Goal: Communication & Community: Answer question/provide support

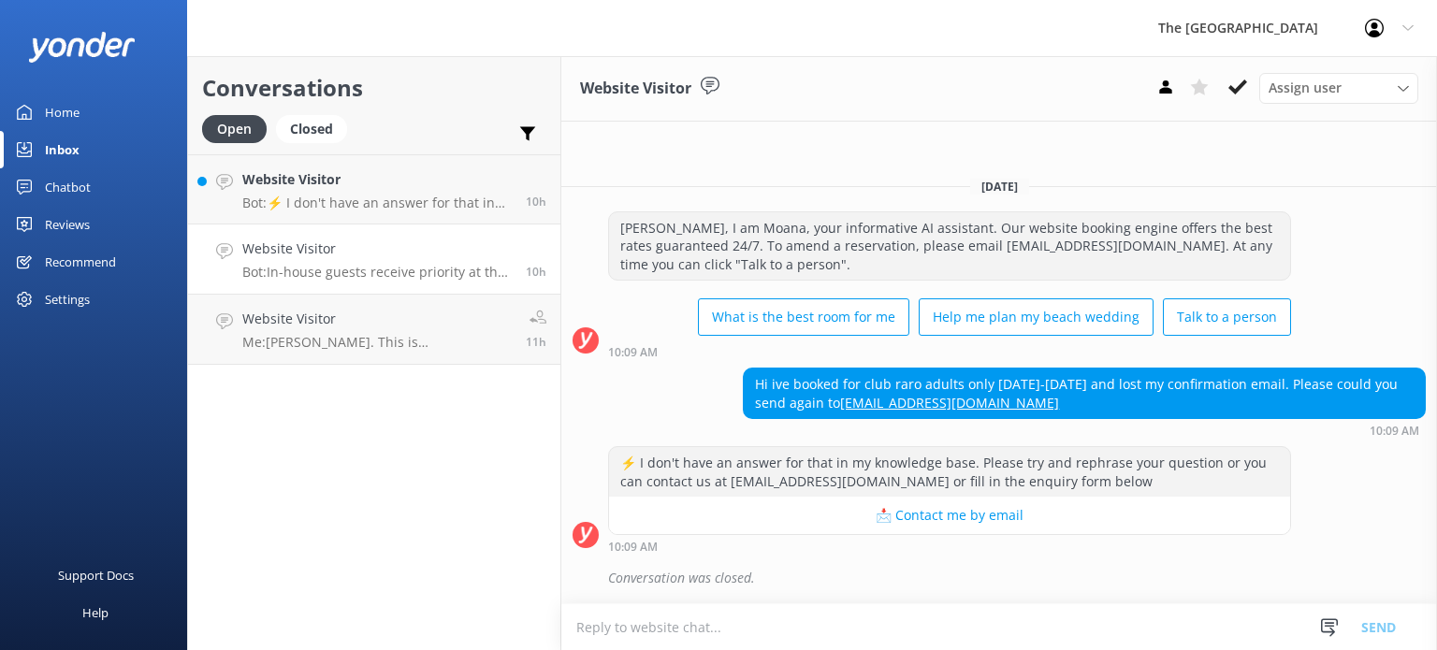
click at [362, 225] on link "Website Visitor Bot: In-house guests receive priority at the Kids Club, but boo…" at bounding box center [374, 260] width 372 height 70
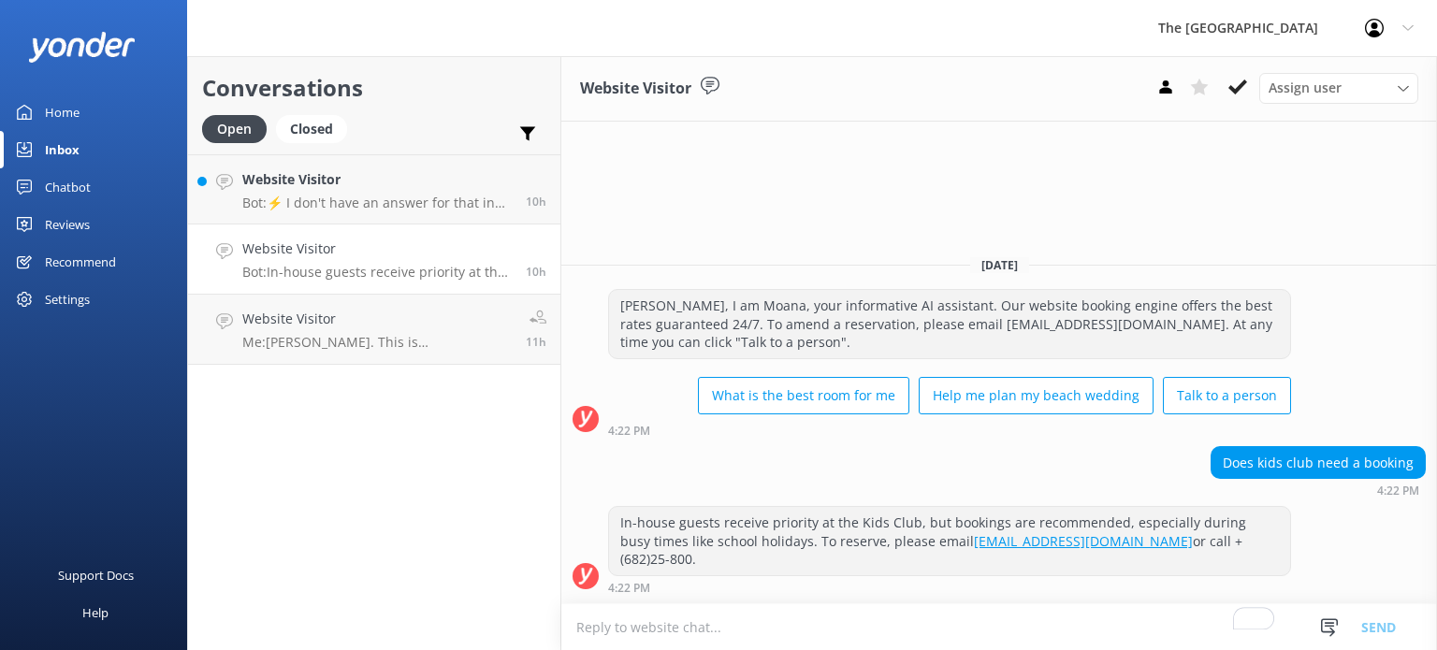
click at [352, 247] on h4 "Website Visitor" at bounding box center [376, 249] width 269 height 21
click at [352, 196] on p "Bot: ⚡ I don't have an answer for that in my knowledge base. Please try and rep…" at bounding box center [376, 203] width 269 height 17
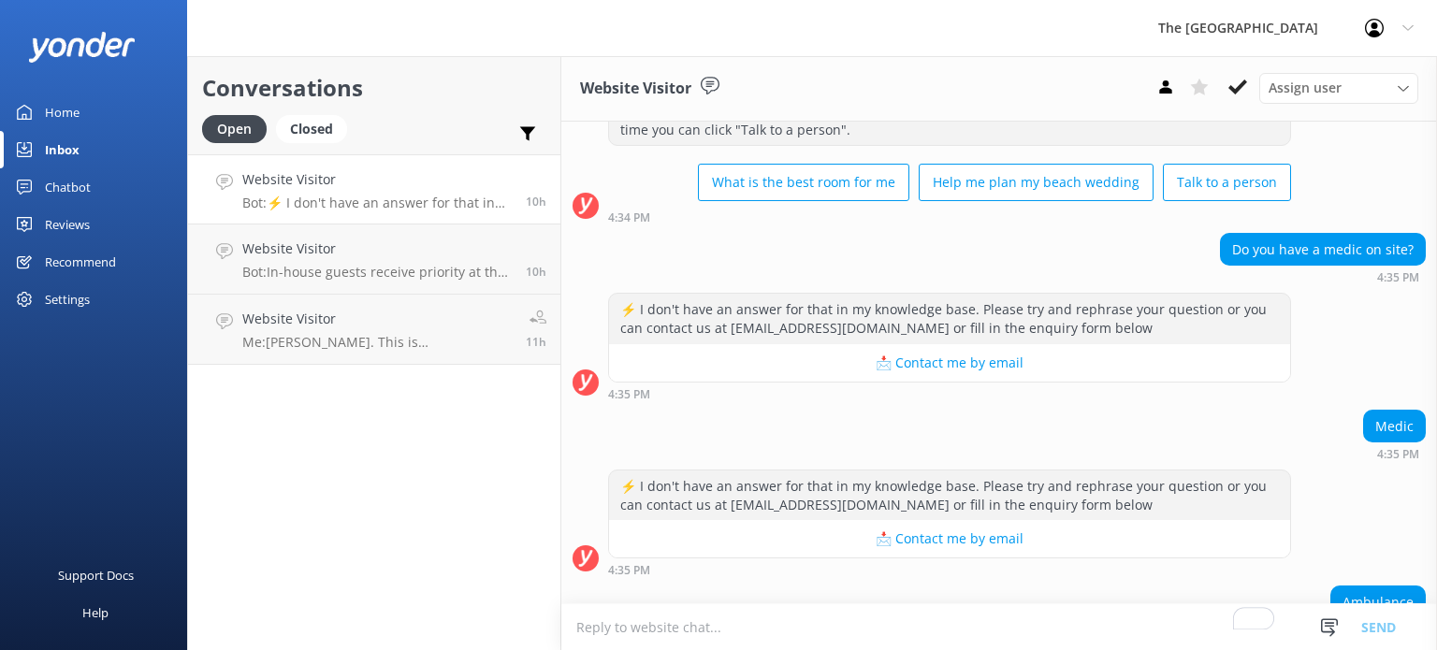
scroll to position [250, 0]
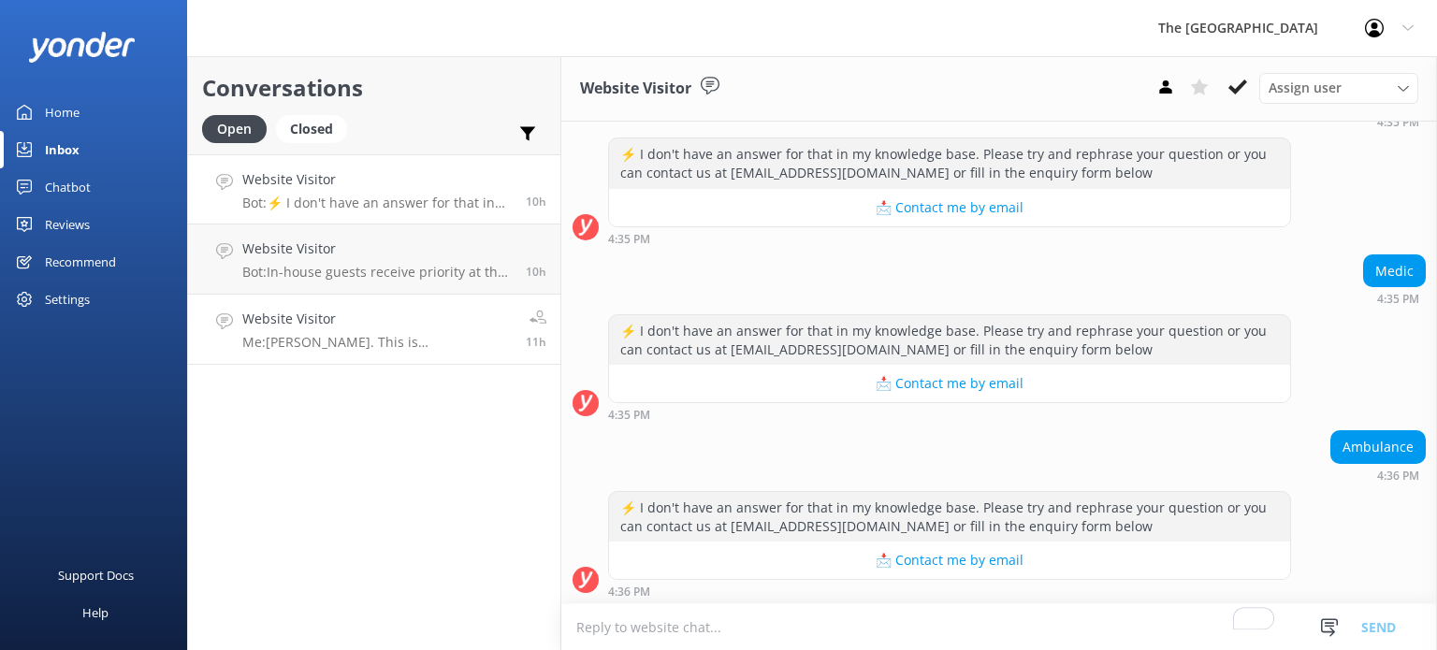
click at [261, 347] on p "Me: [PERSON_NAME]. This is [PERSON_NAME] from the reservations. How can I help …" at bounding box center [376, 342] width 269 height 17
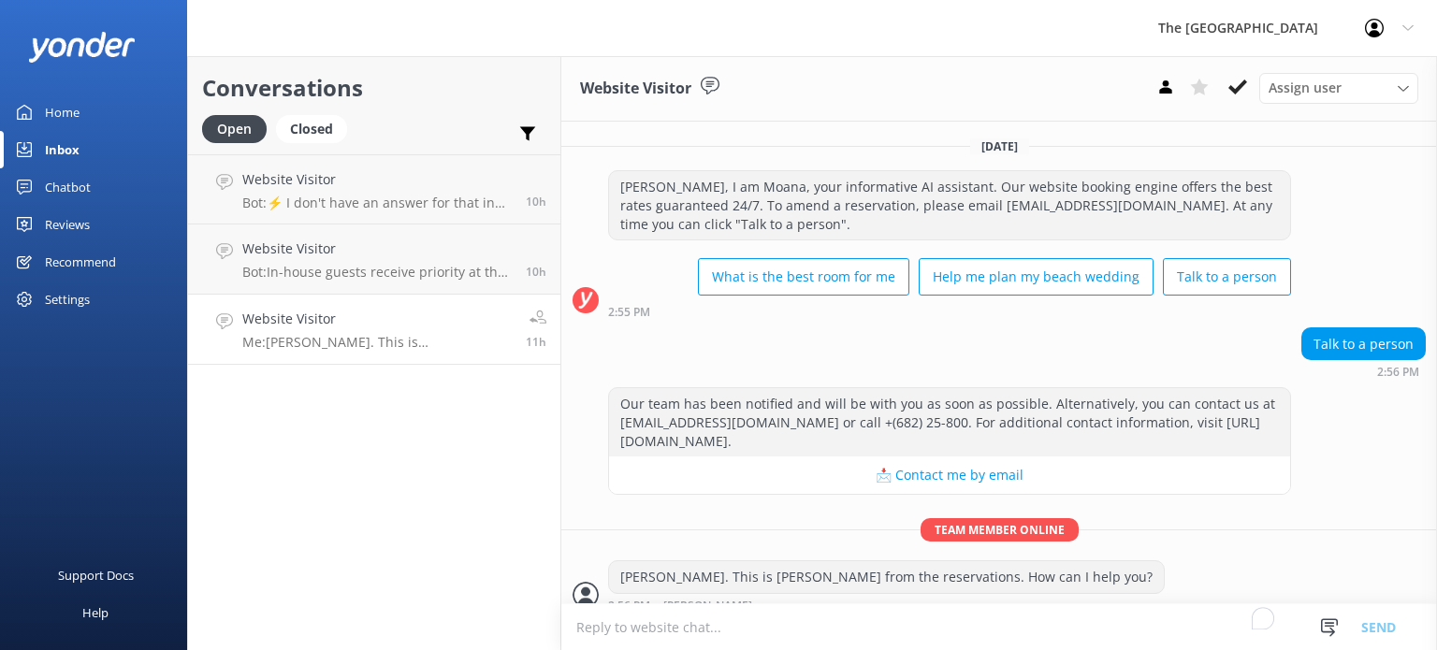
scroll to position [16, 0]
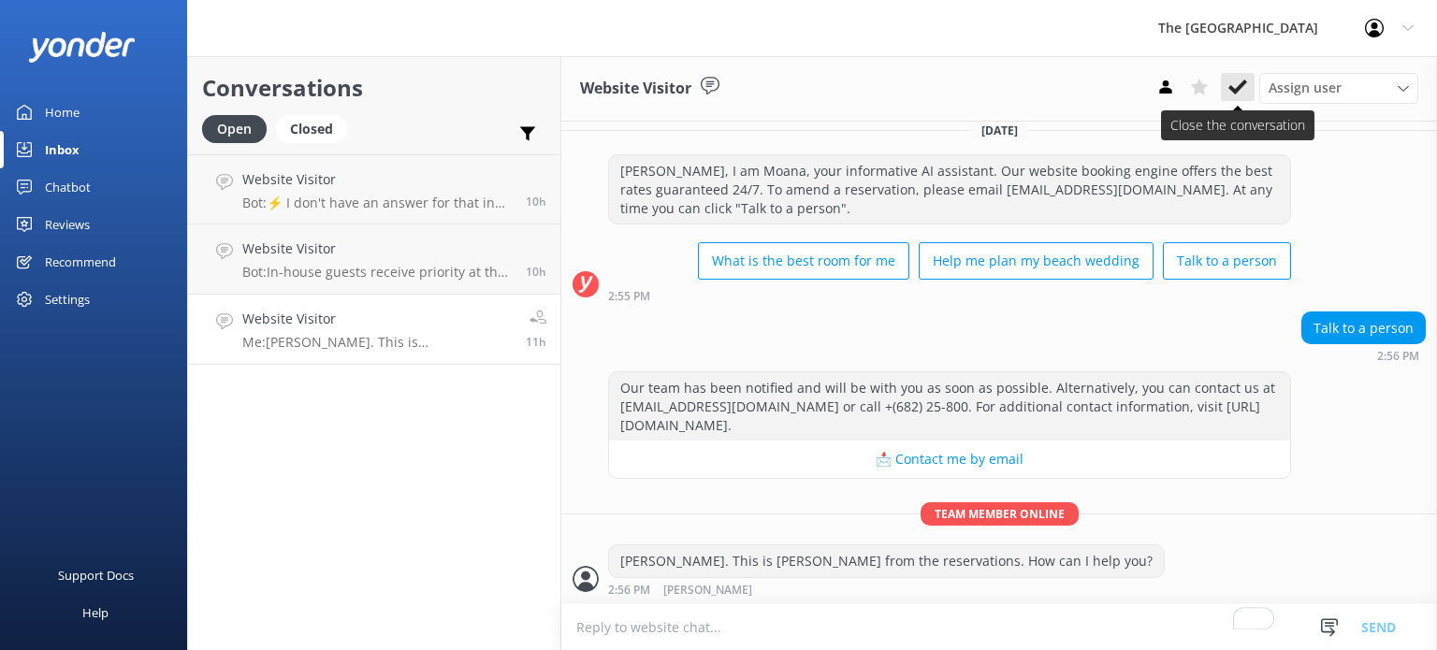
click at [1243, 93] on icon at bounding box center [1237, 87] width 19 height 19
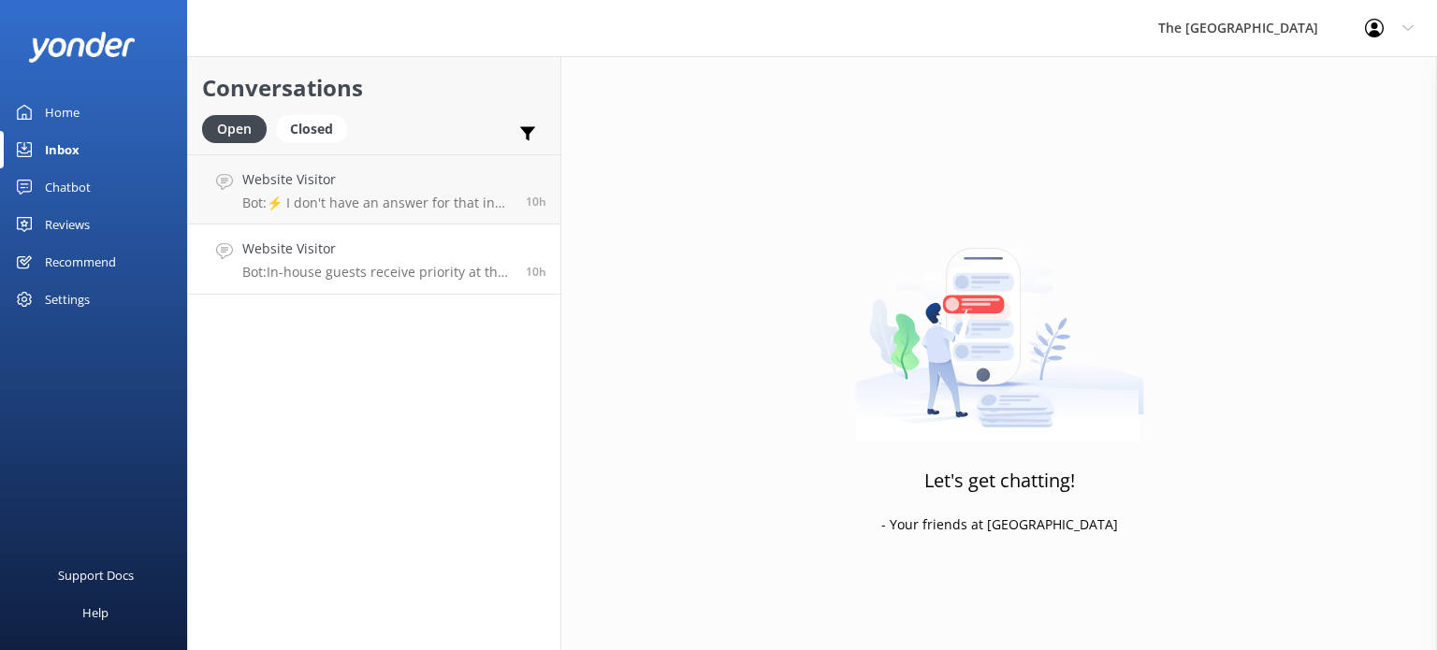
click at [430, 249] on h4 "Website Visitor" at bounding box center [376, 249] width 269 height 21
